Goal: Navigation & Orientation: Locate item on page

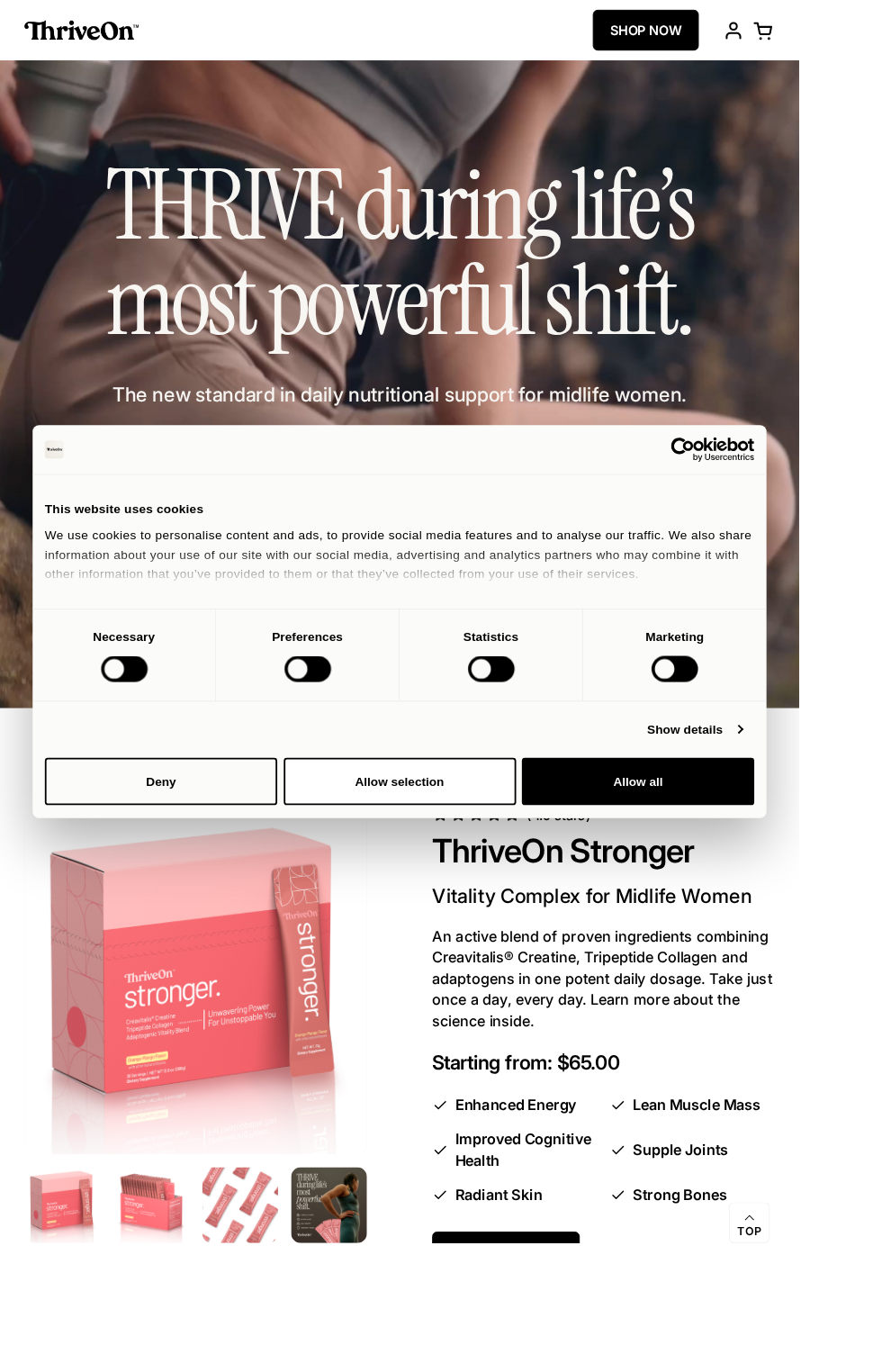
click at [170, 572] on div "This website uses cookies" at bounding box center [441, 562] width 783 height 22
click at [181, 572] on div "This website uses cookies" at bounding box center [441, 562] width 783 height 22
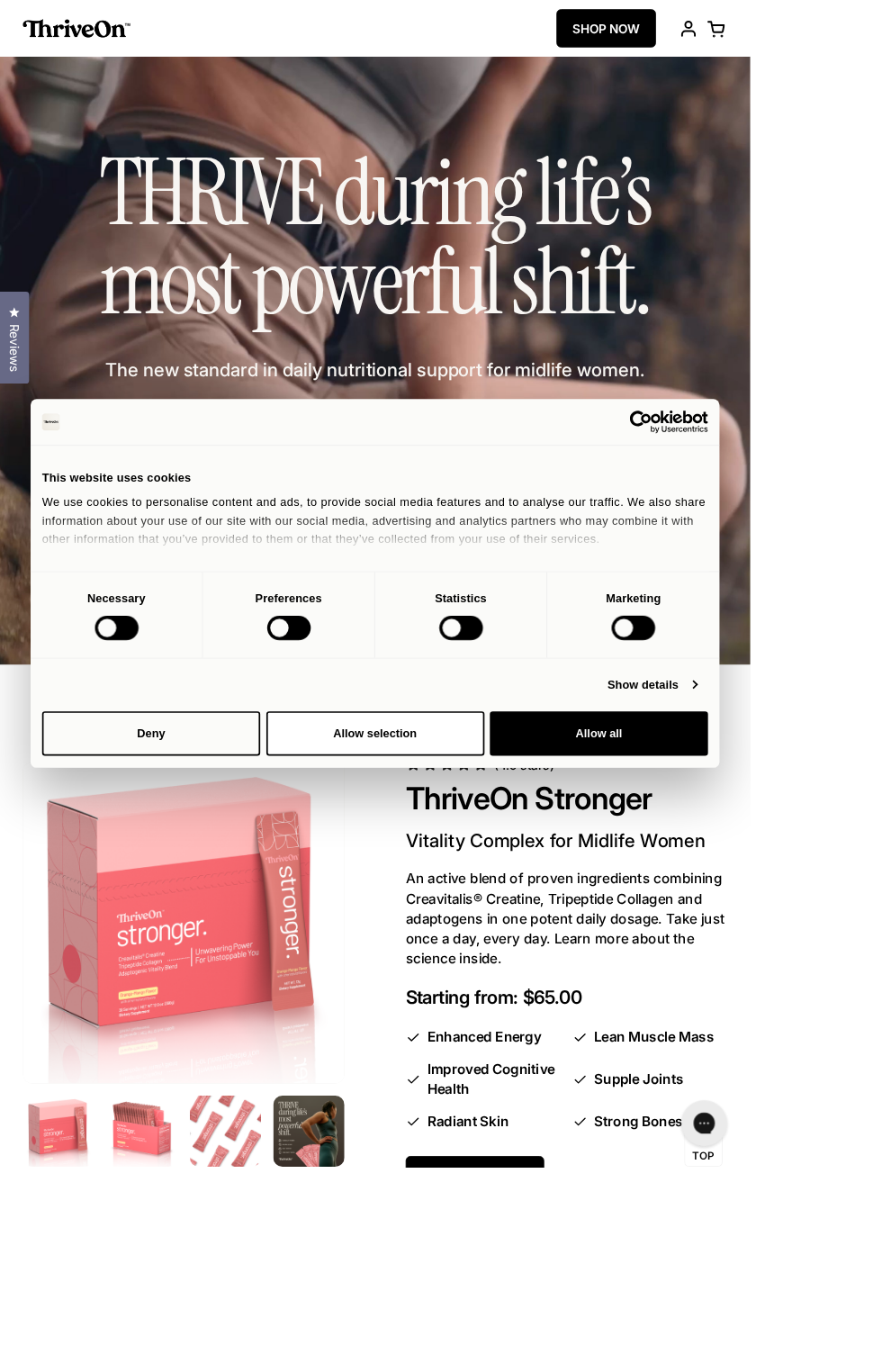
click at [209, 572] on div "This website uses cookies" at bounding box center [441, 562] width 783 height 22
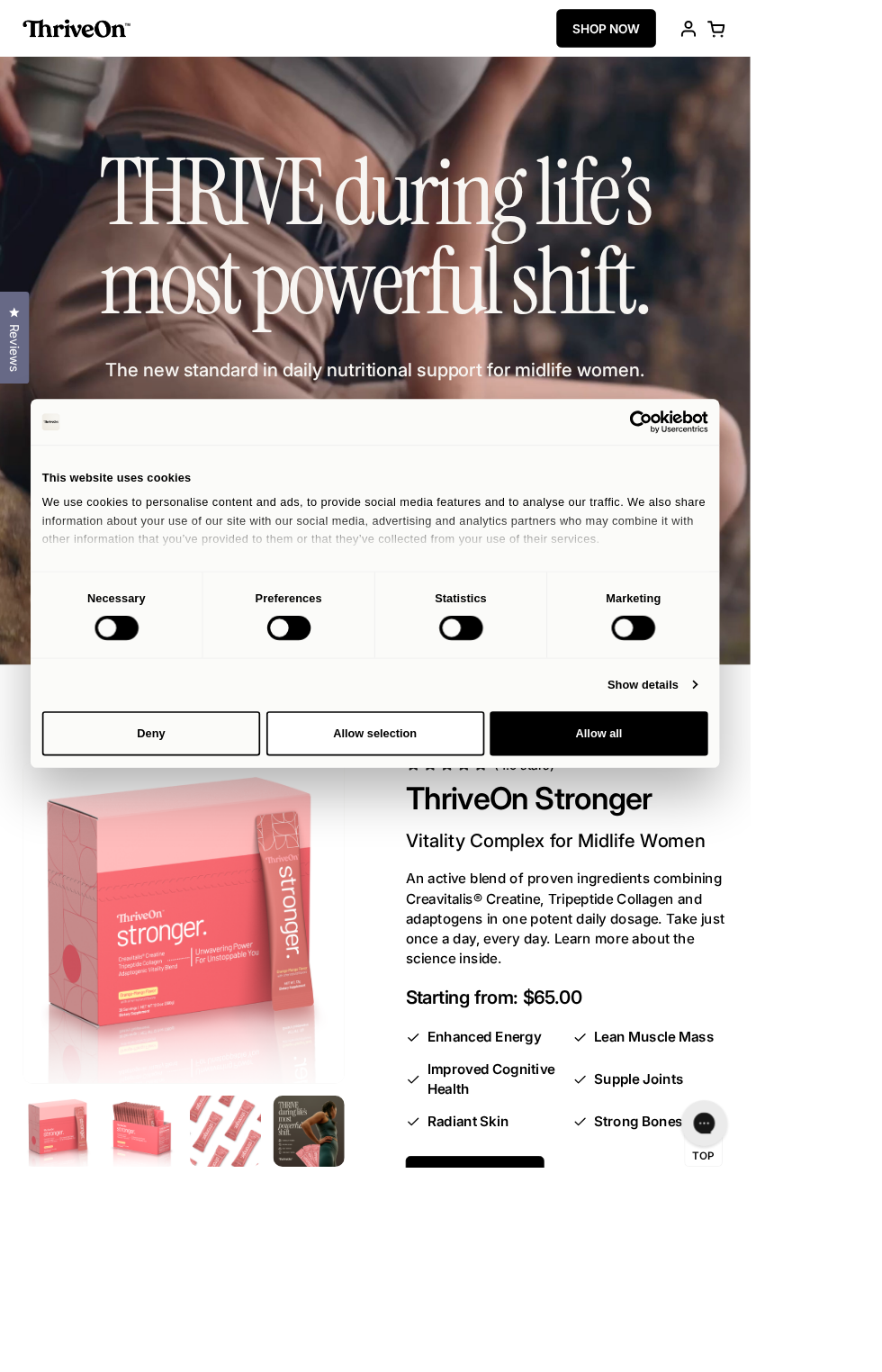
click at [209, 572] on div "This website uses cookies" at bounding box center [441, 562] width 783 height 22
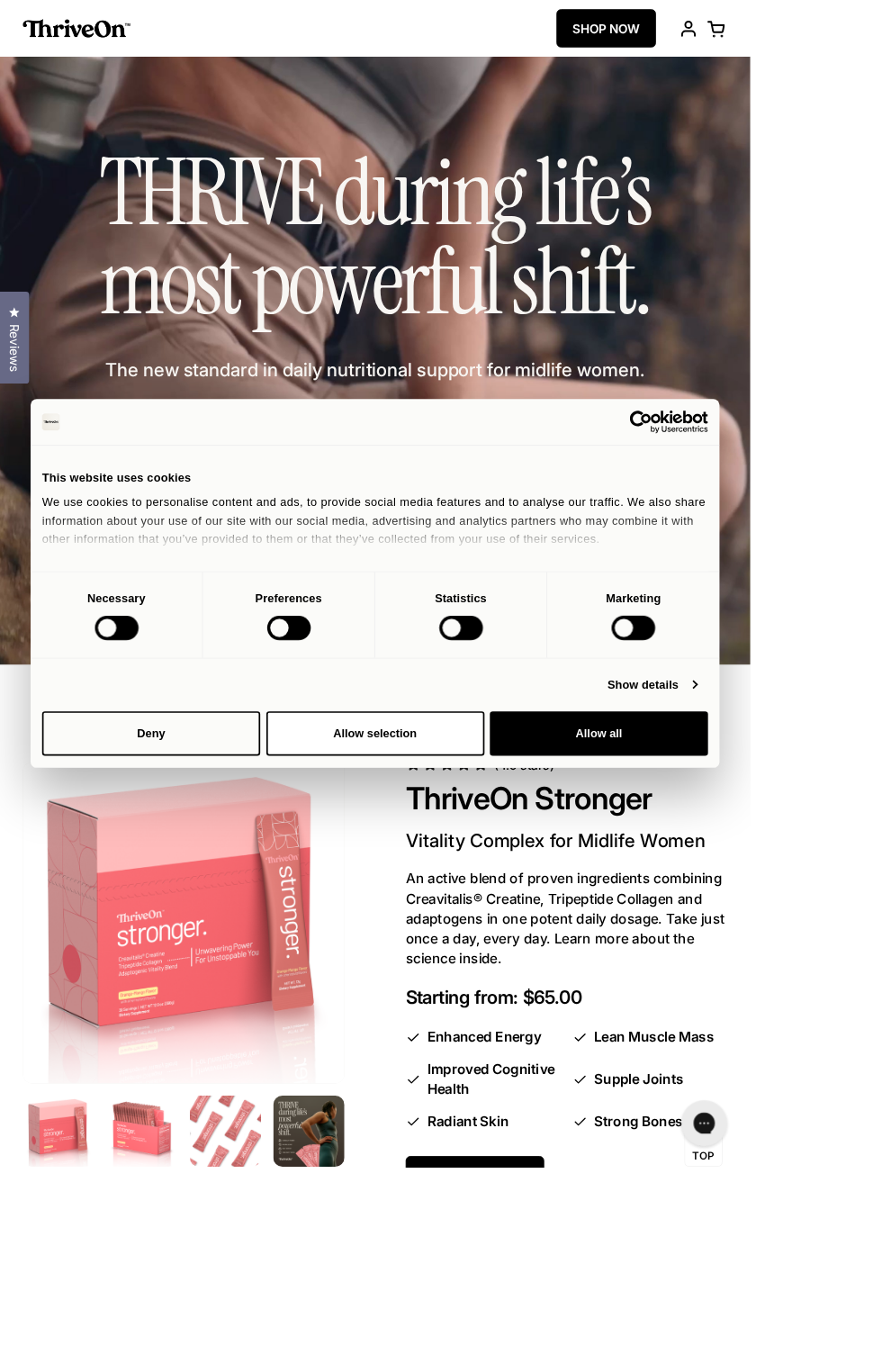
click at [209, 572] on div "This website uses cookies" at bounding box center [441, 562] width 783 height 22
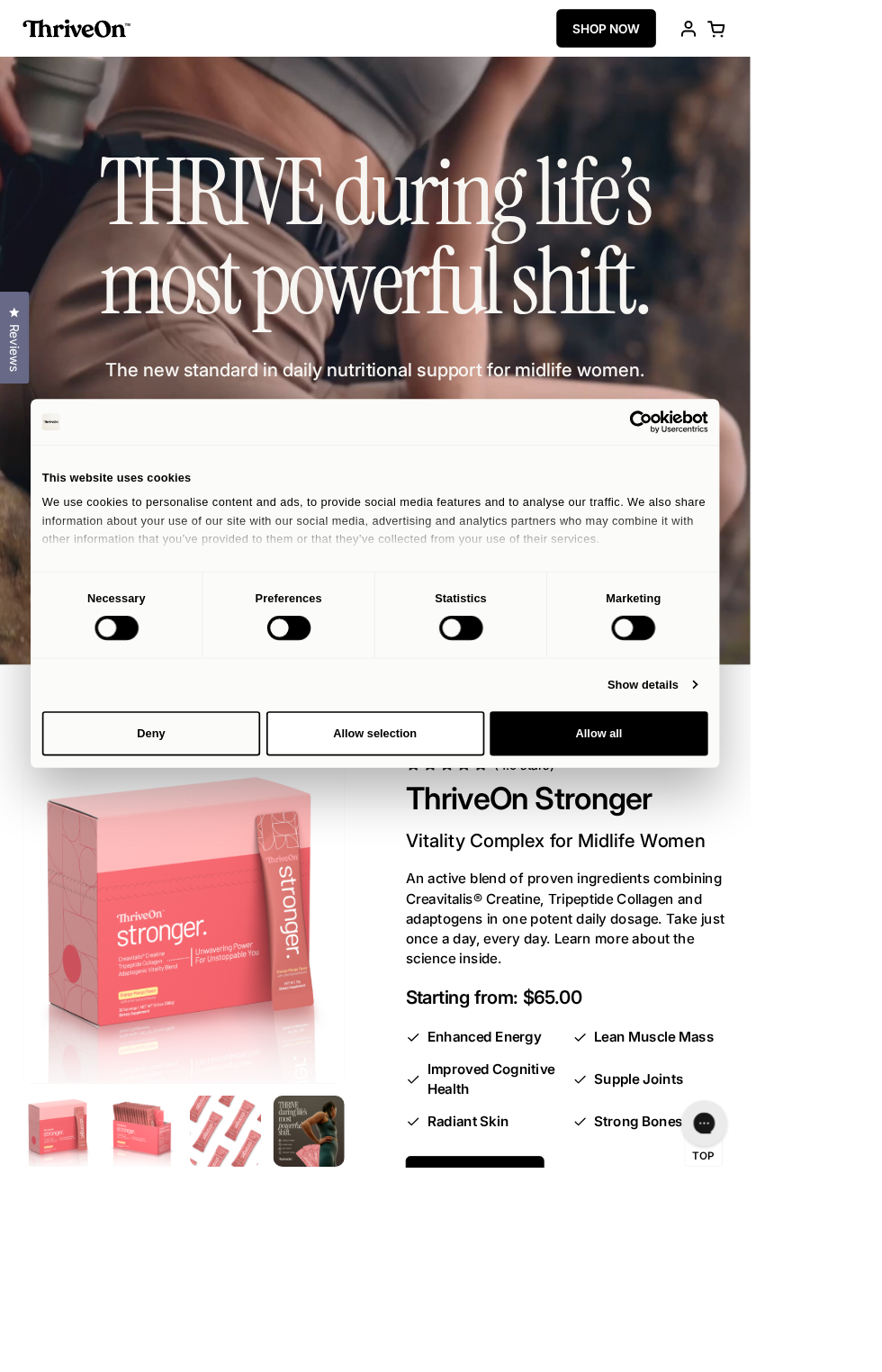
click at [209, 572] on div "This website uses cookies" at bounding box center [441, 562] width 783 height 22
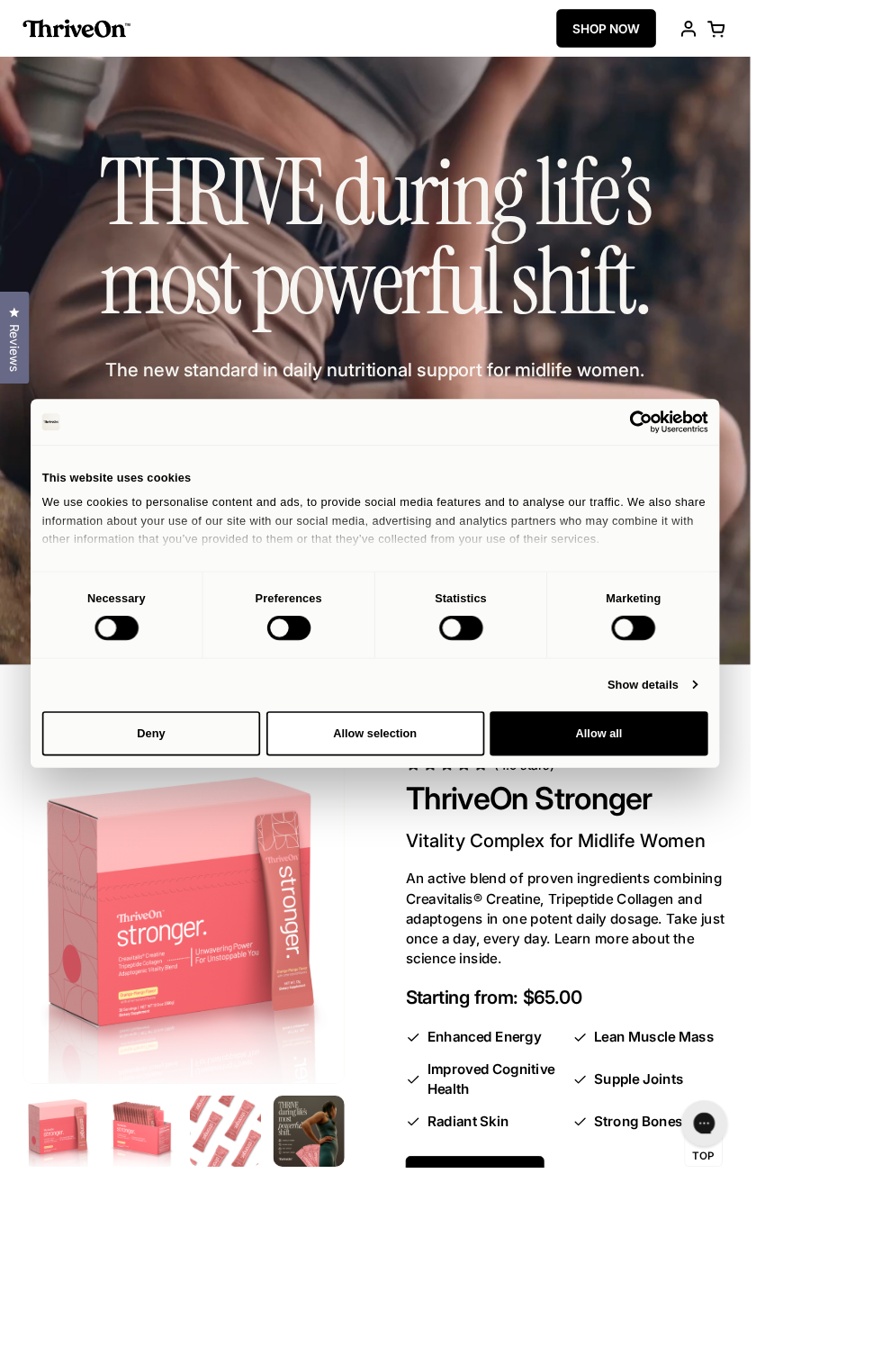
click at [209, 572] on div "This website uses cookies" at bounding box center [441, 562] width 783 height 22
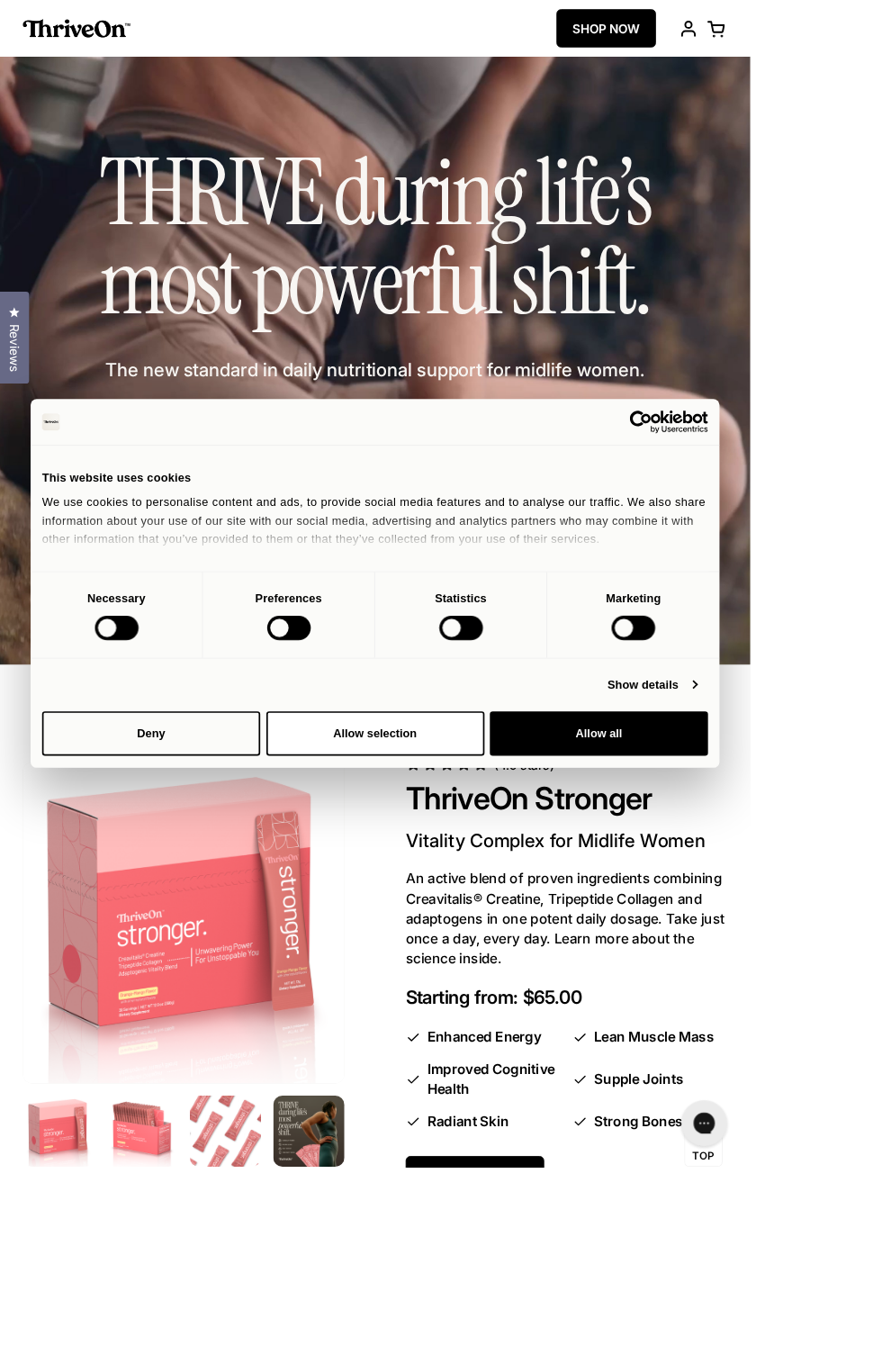
click at [209, 572] on div "This website uses cookies" at bounding box center [441, 562] width 783 height 22
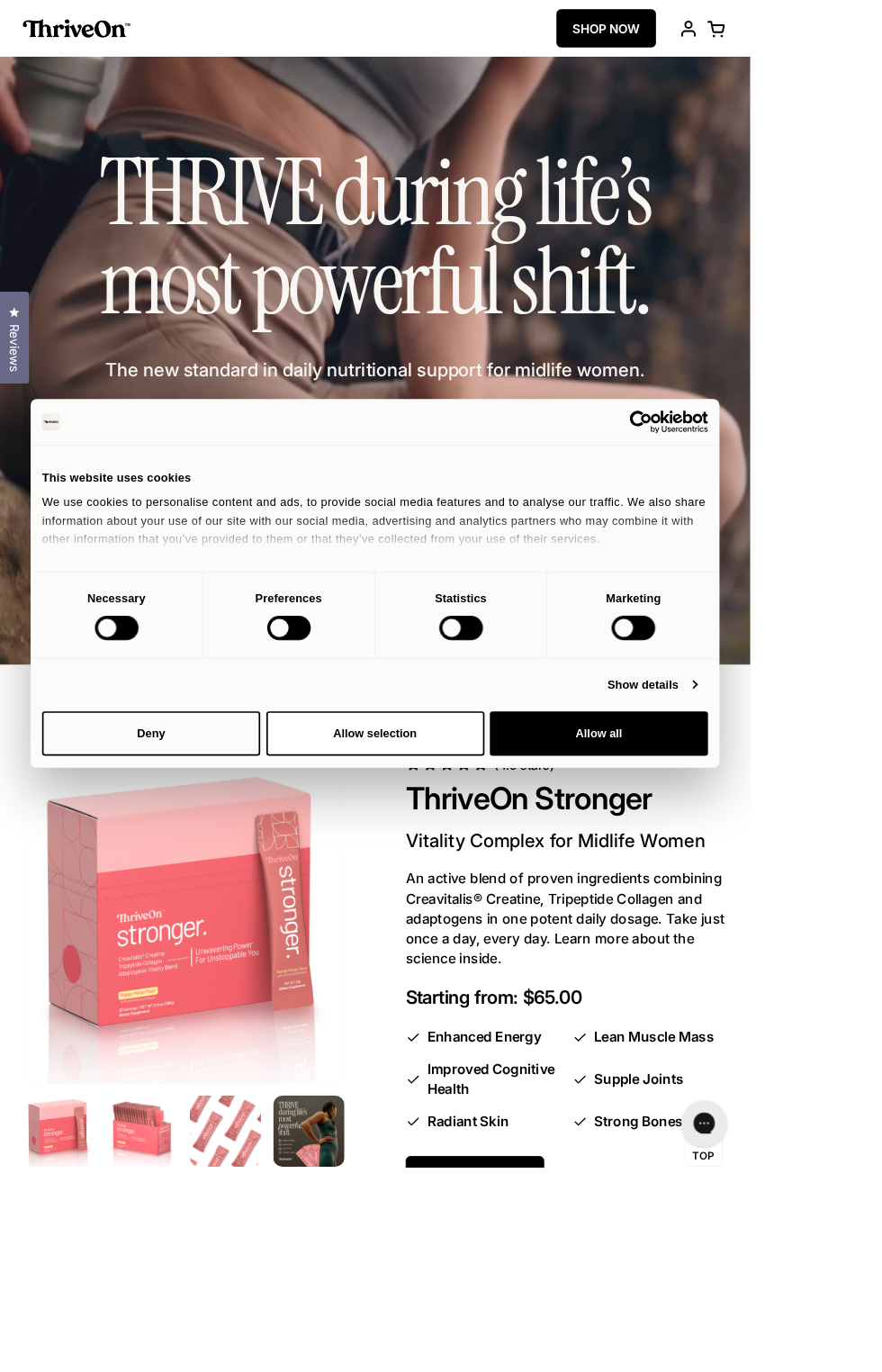
click at [209, 572] on div "This website uses cookies" at bounding box center [441, 562] width 783 height 22
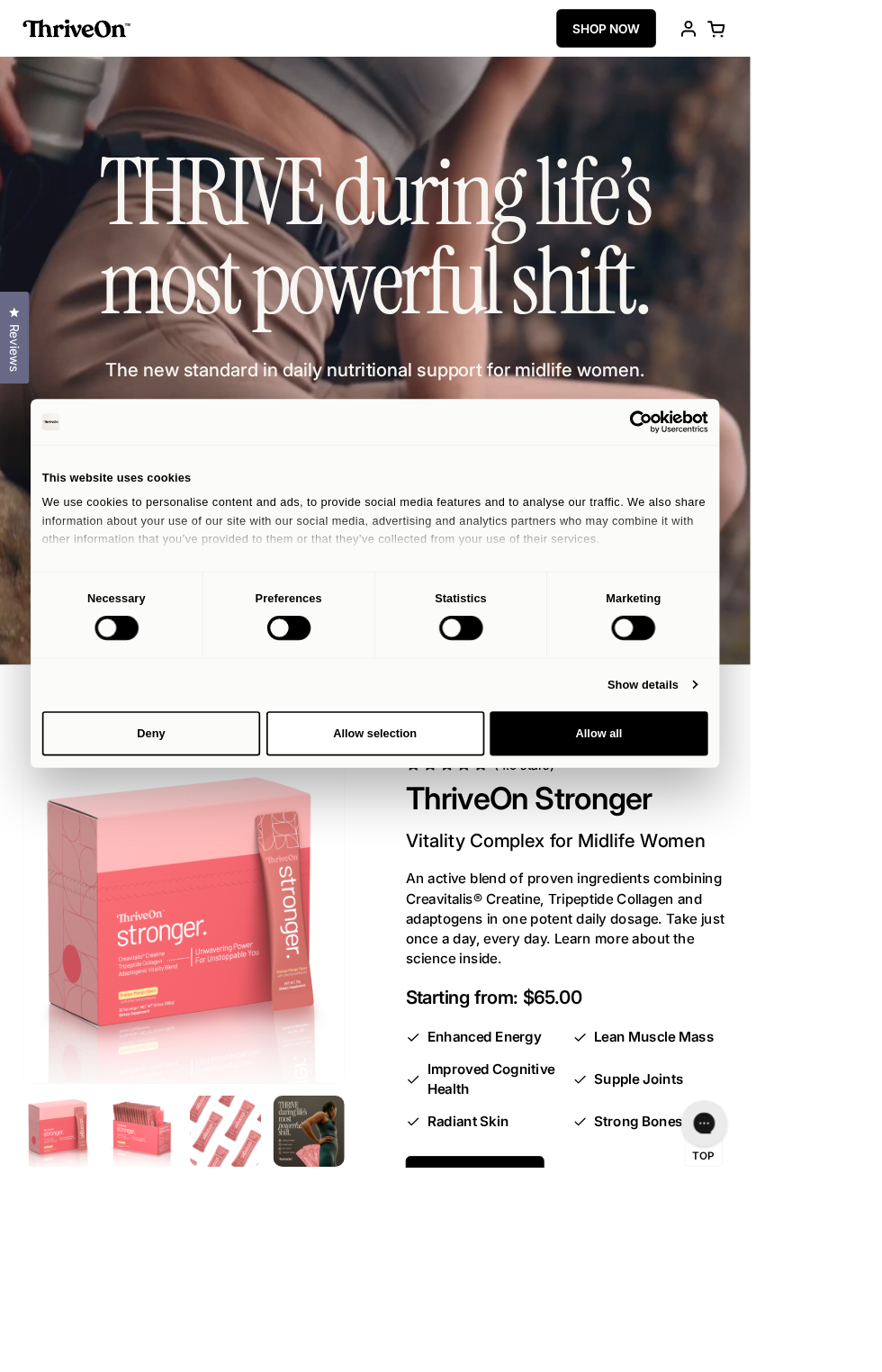
click at [209, 572] on div "This website uses cookies" at bounding box center [441, 562] width 783 height 22
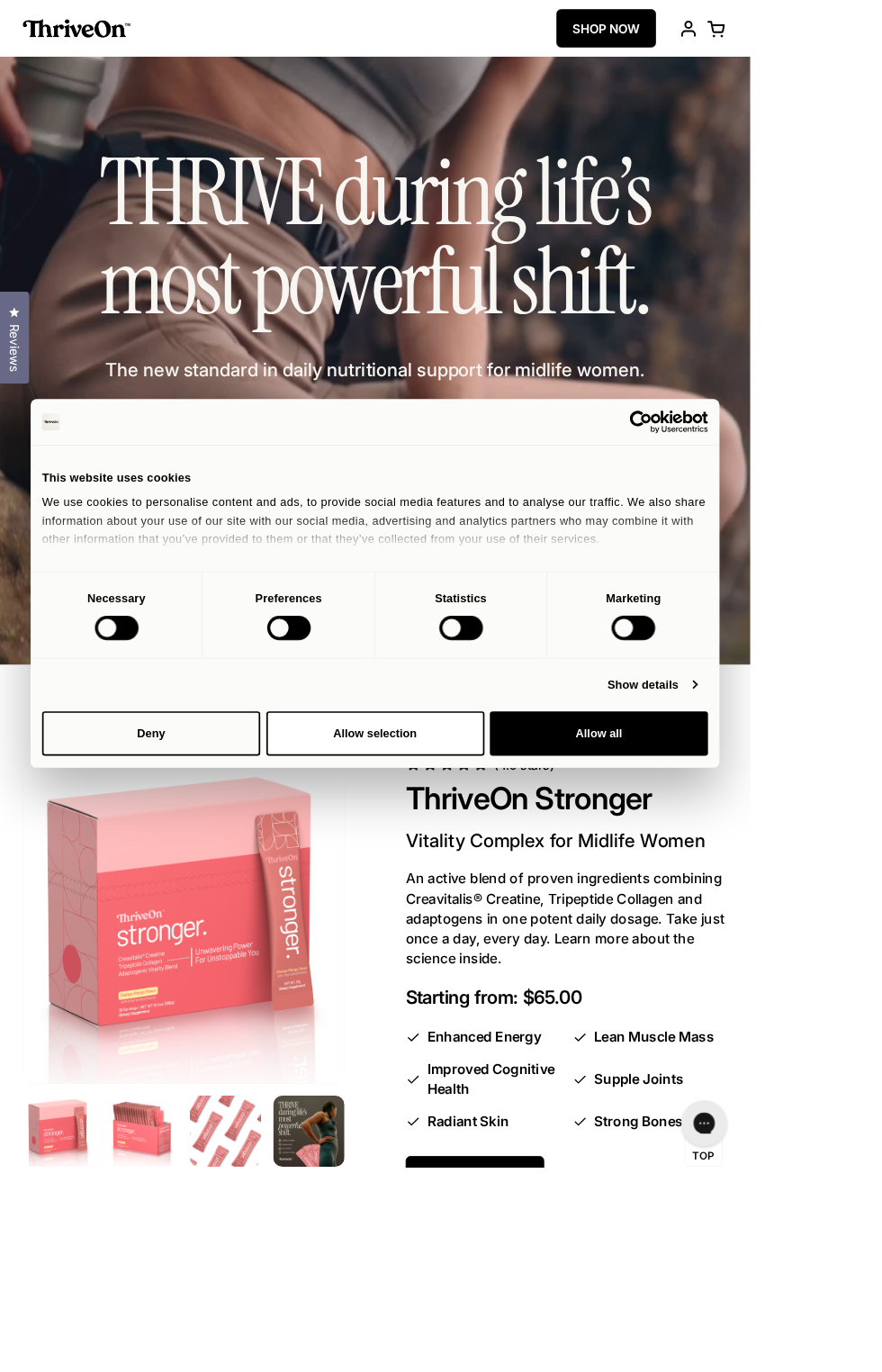
click at [209, 572] on div "This website uses cookies" at bounding box center [441, 562] width 783 height 22
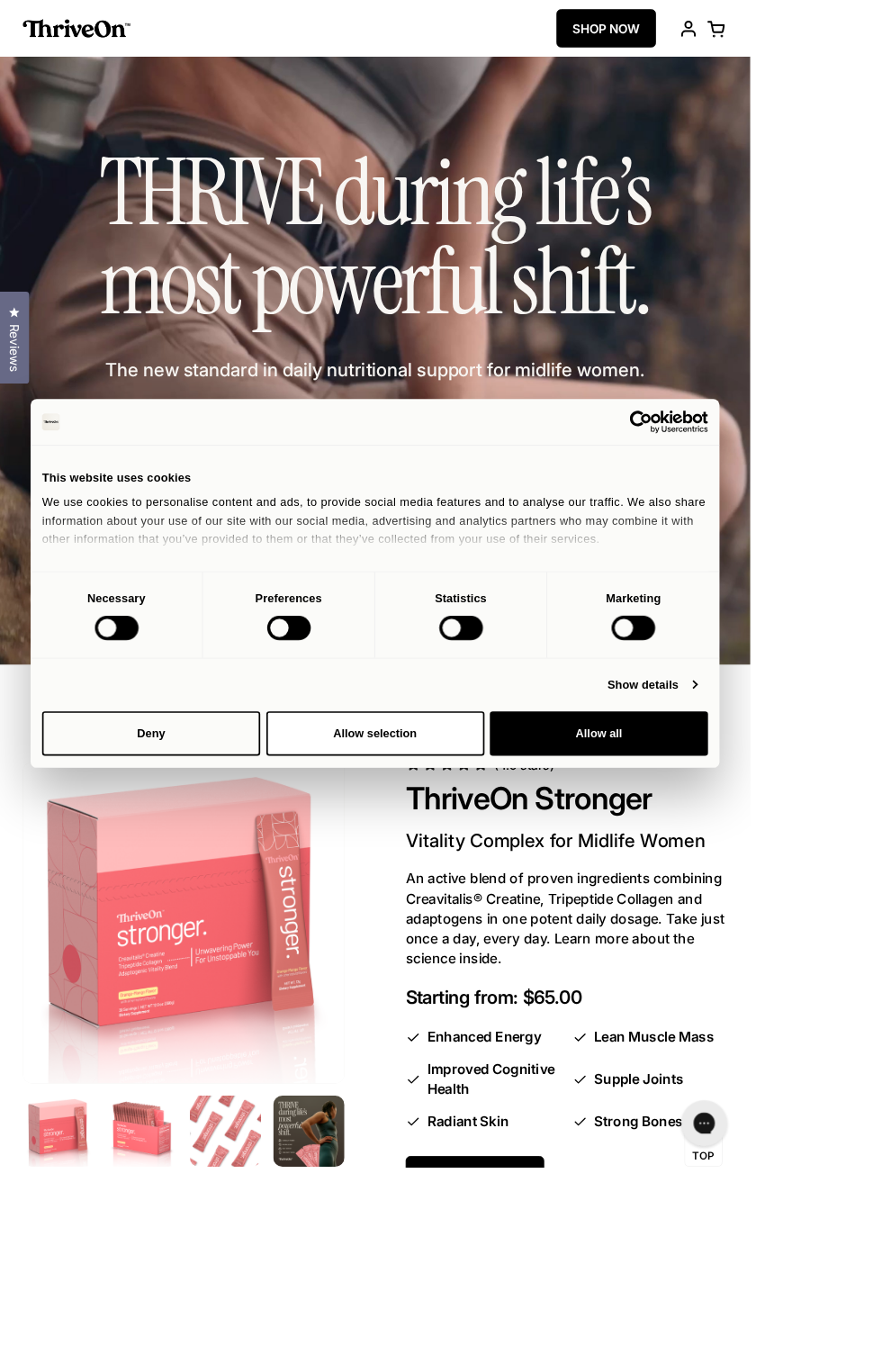
click at [209, 572] on div "This website uses cookies" at bounding box center [441, 562] width 783 height 22
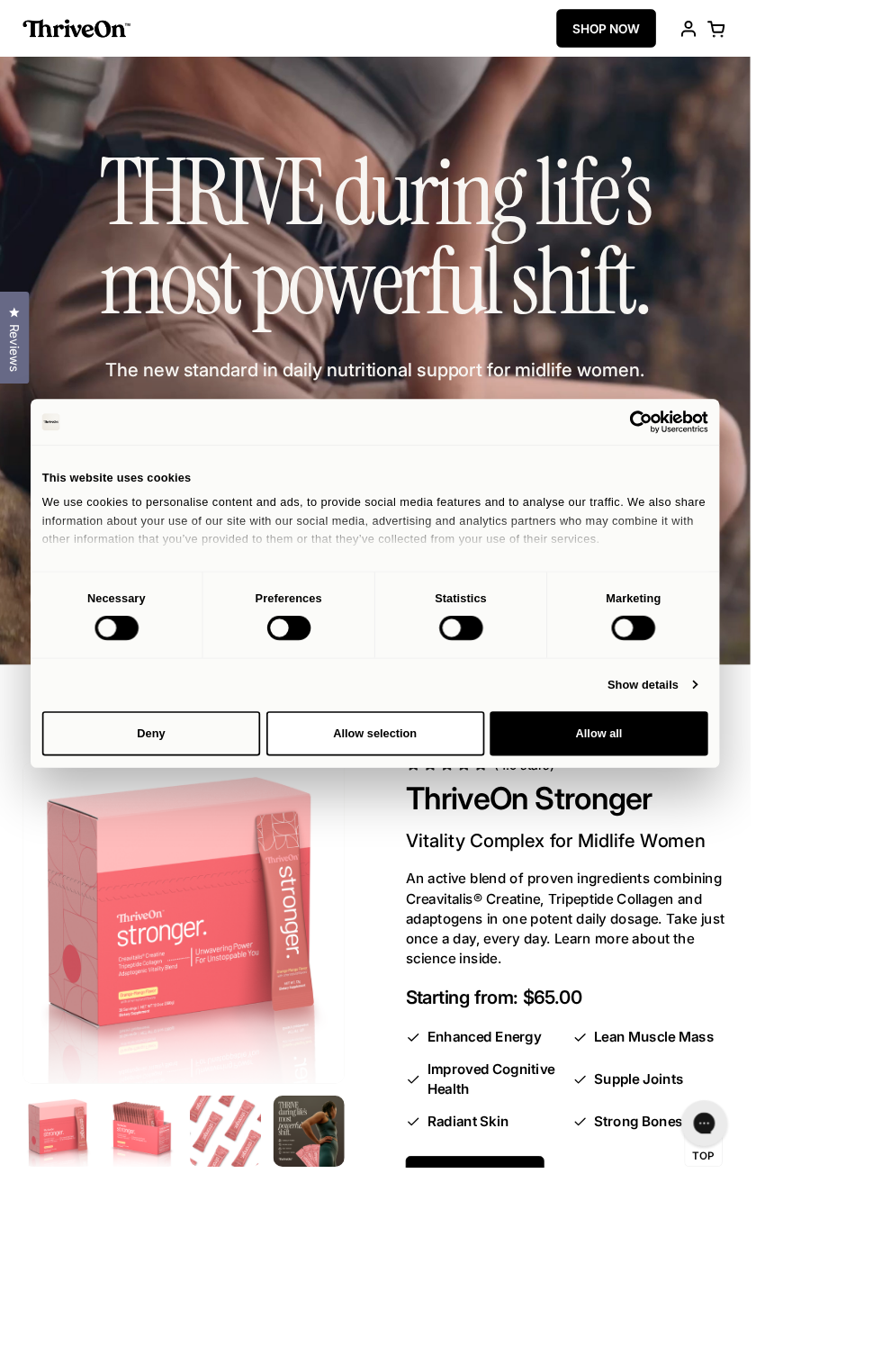
click at [209, 572] on div "This website uses cookies" at bounding box center [441, 562] width 783 height 22
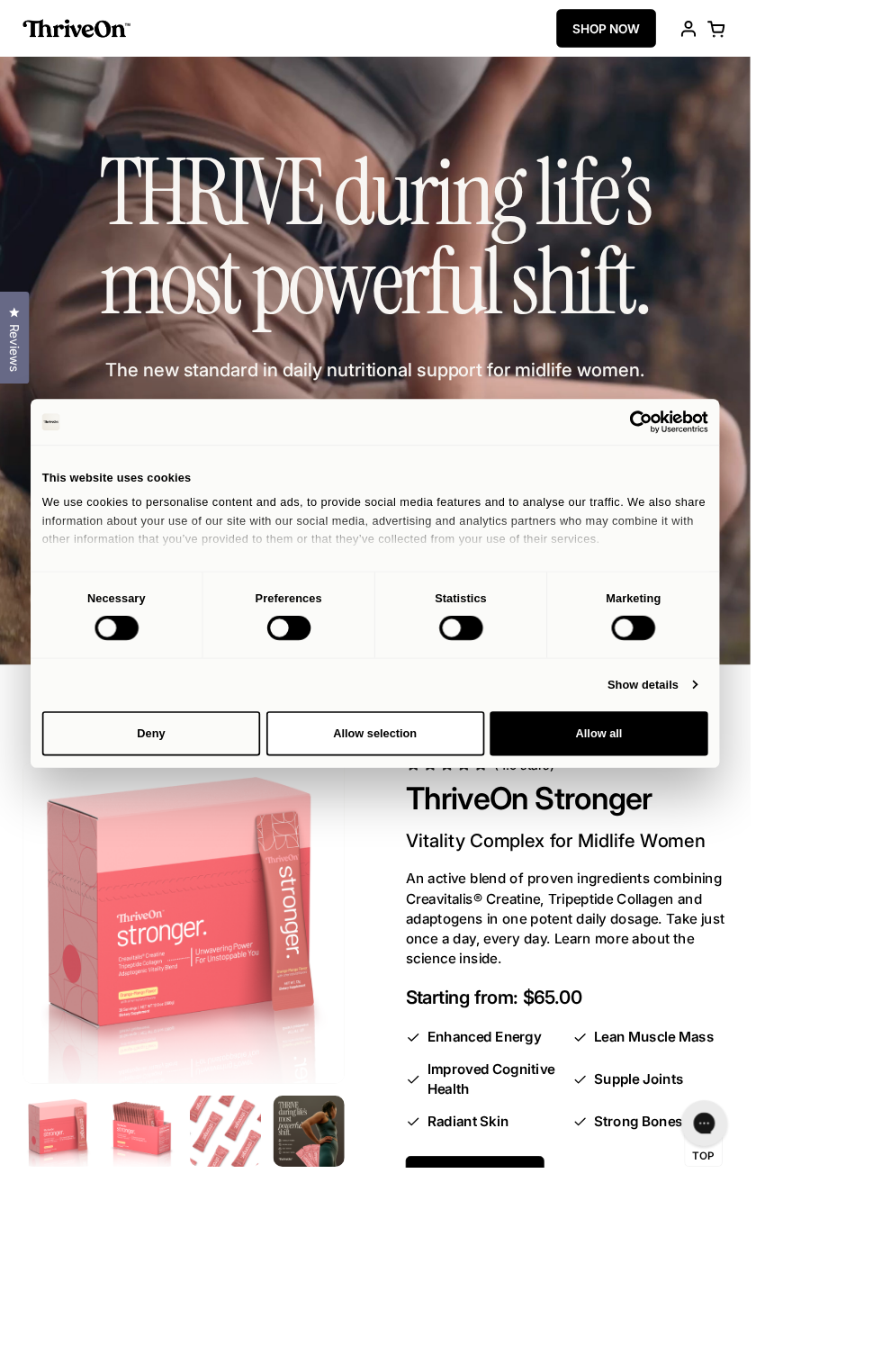
click at [209, 572] on div "This website uses cookies" at bounding box center [441, 562] width 783 height 22
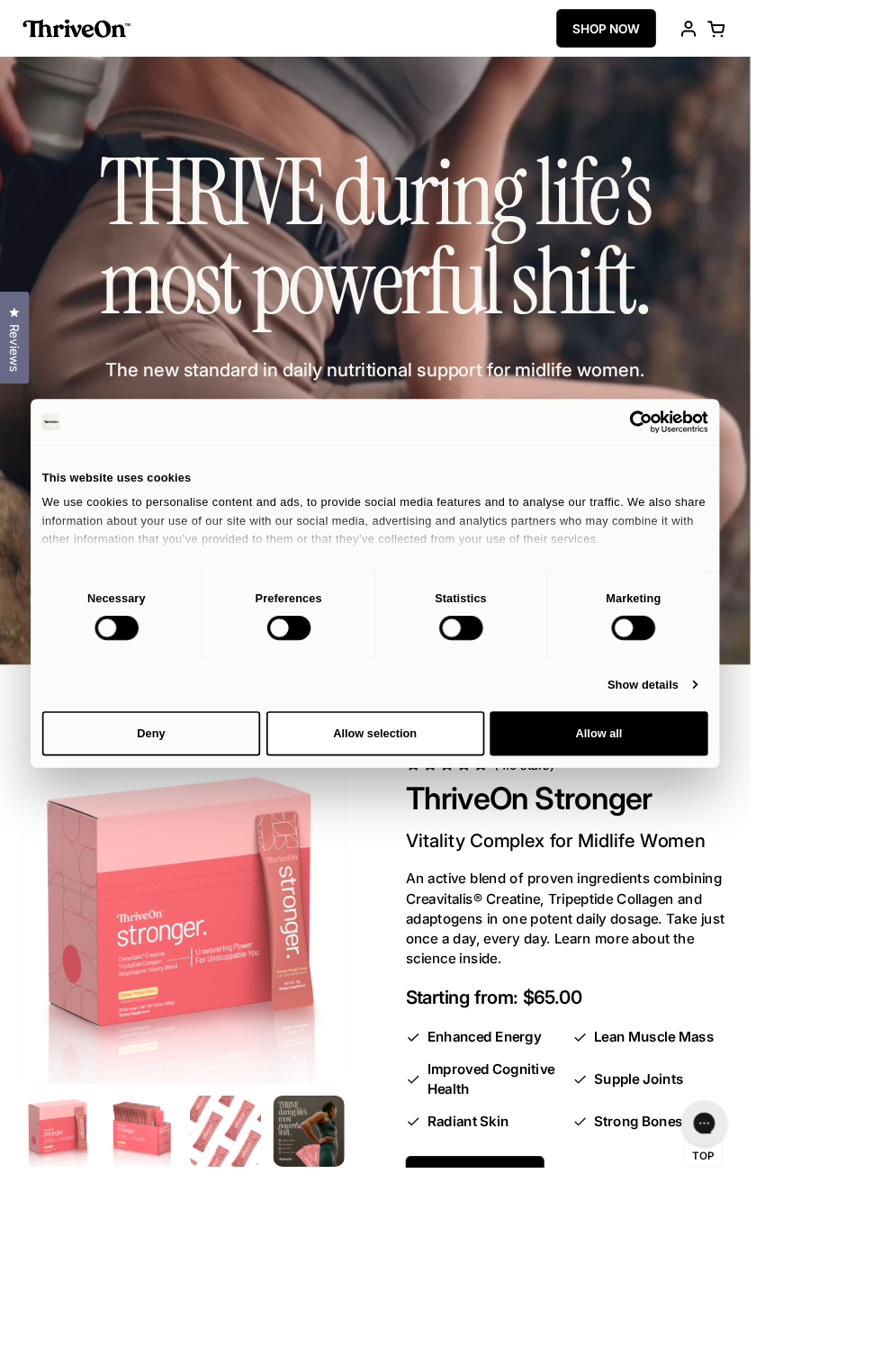
click at [209, 572] on div "This website uses cookies" at bounding box center [441, 562] width 783 height 22
